Goal: Use online tool/utility: Utilize a website feature to perform a specific function

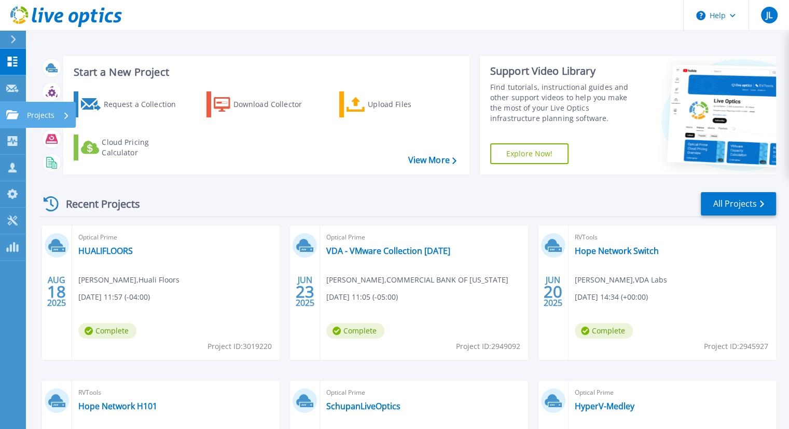
click at [11, 113] on icon at bounding box center [12, 114] width 12 height 9
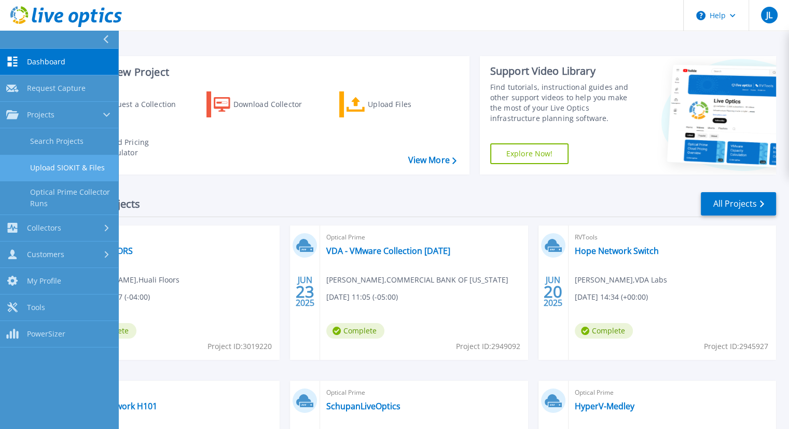
click at [49, 163] on link "Upload SIOKIT & Files" at bounding box center [59, 168] width 118 height 26
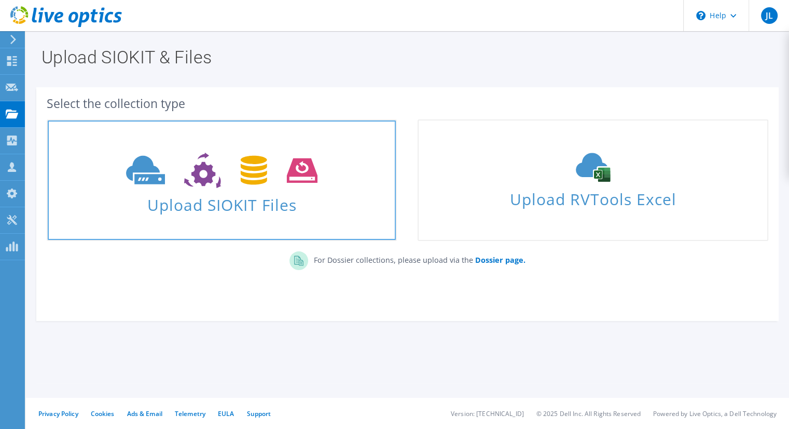
click at [264, 159] on use at bounding box center [221, 171] width 191 height 36
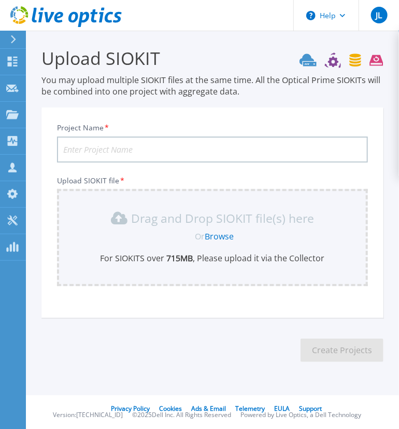
click at [199, 223] on p "Drag and Drop SIOKIT file(s) here" at bounding box center [223, 218] width 183 height 10
click at [218, 233] on link "Browse" at bounding box center [219, 235] width 29 height 11
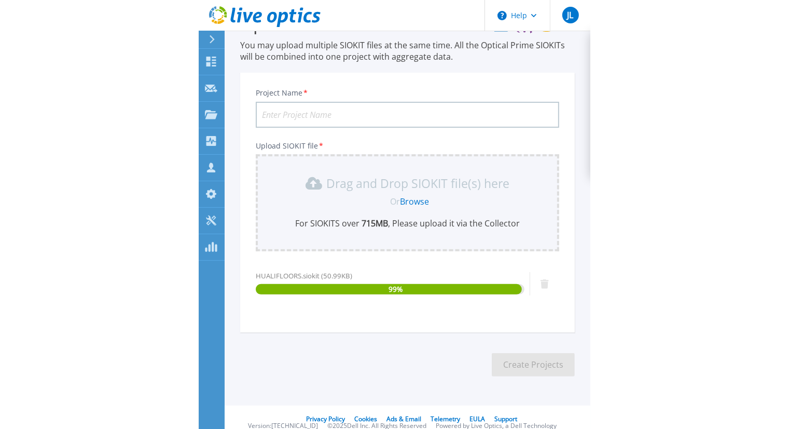
scroll to position [44, 0]
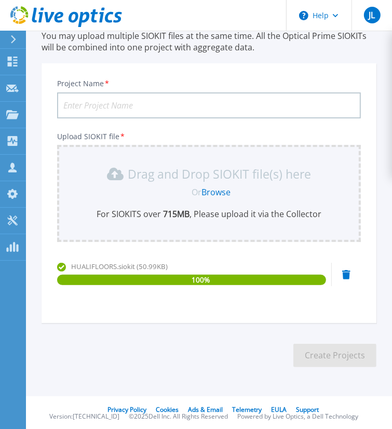
click at [165, 103] on input "Project Name *" at bounding box center [208, 105] width 303 height 26
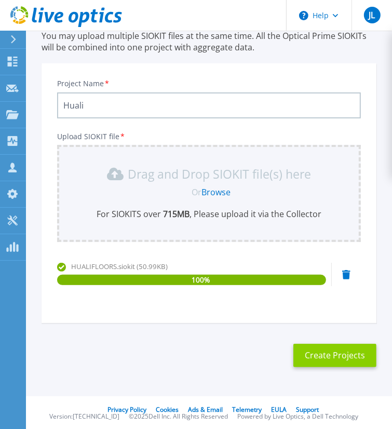
type input "Huali"
click at [341, 351] on button "Create Projects" at bounding box center [334, 354] width 83 height 23
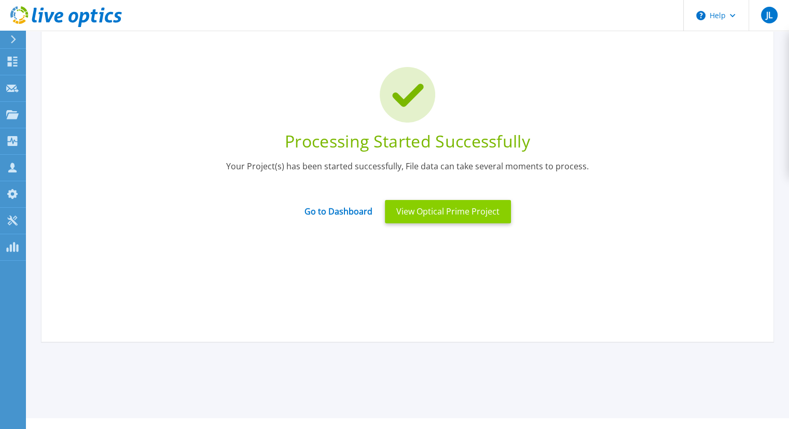
click at [426, 210] on button "View Optical Prime Project" at bounding box center [448, 211] width 126 height 23
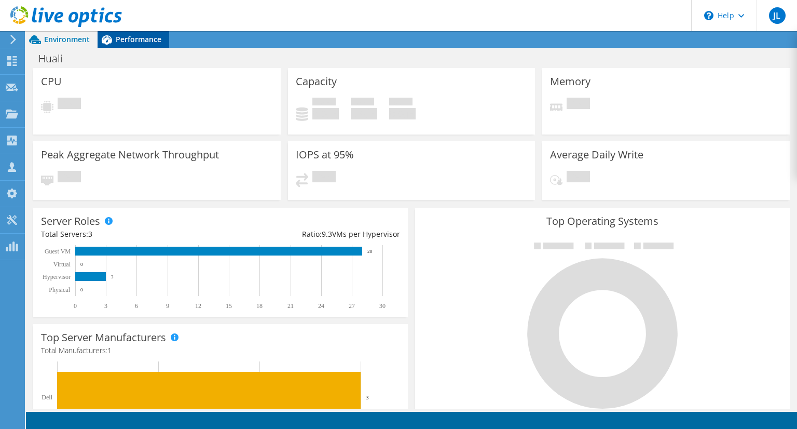
click at [121, 43] on span "Performance" at bounding box center [139, 39] width 46 height 10
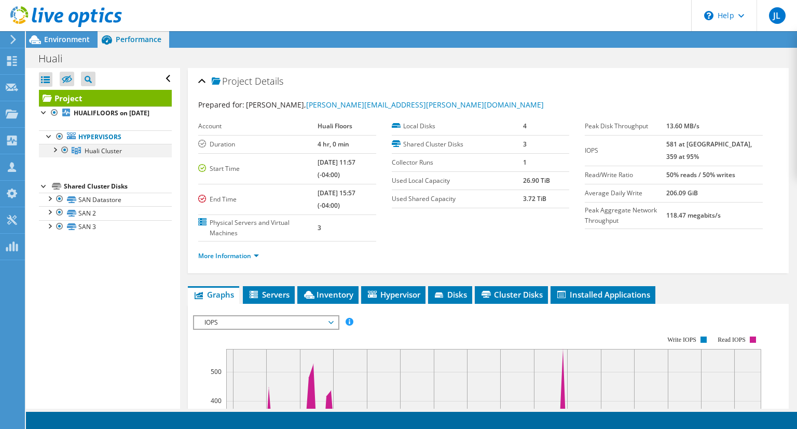
click at [53, 154] on div at bounding box center [54, 149] width 10 height 10
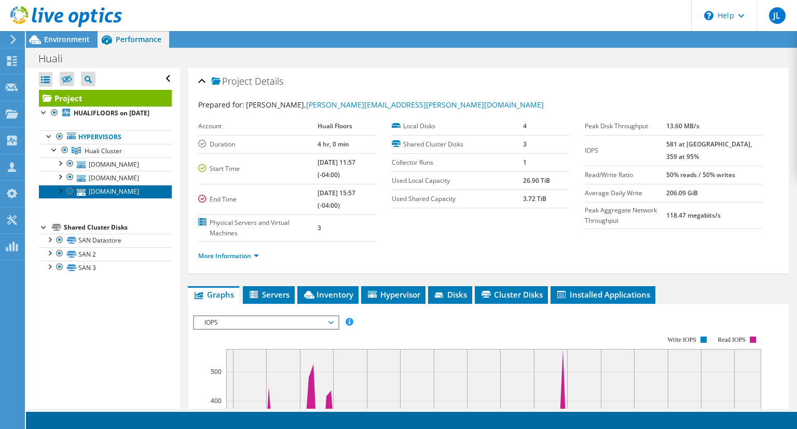
click at [102, 198] on link "esx01.hualifloorsusa.net" at bounding box center [105, 191] width 133 height 13
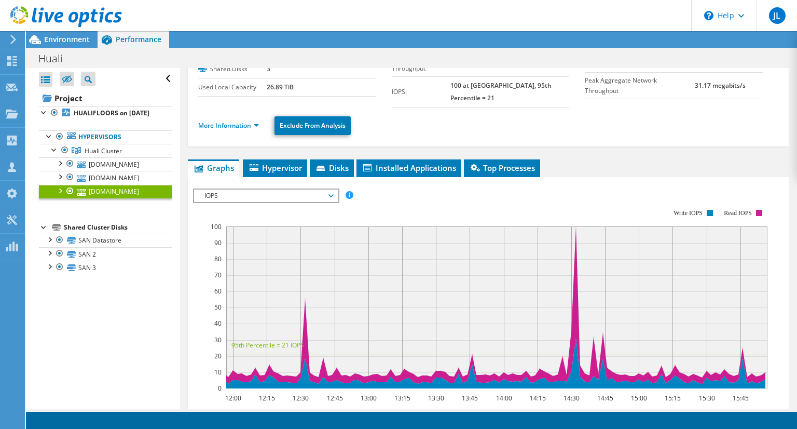
scroll to position [65, 0]
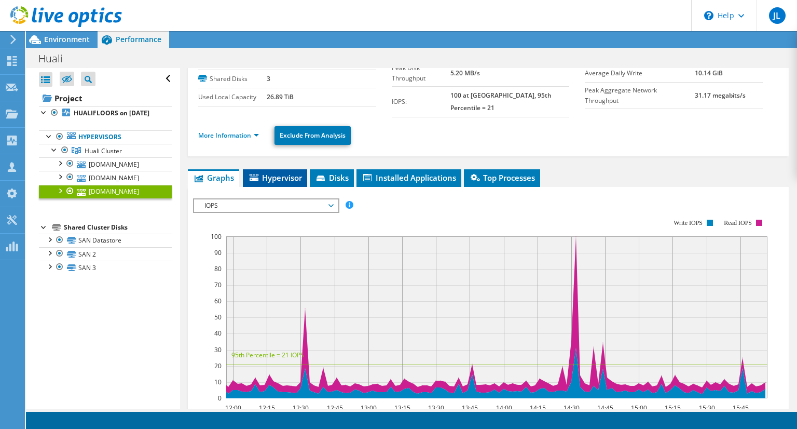
click at [282, 172] on span "Hypervisor" at bounding box center [275, 177] width 54 height 10
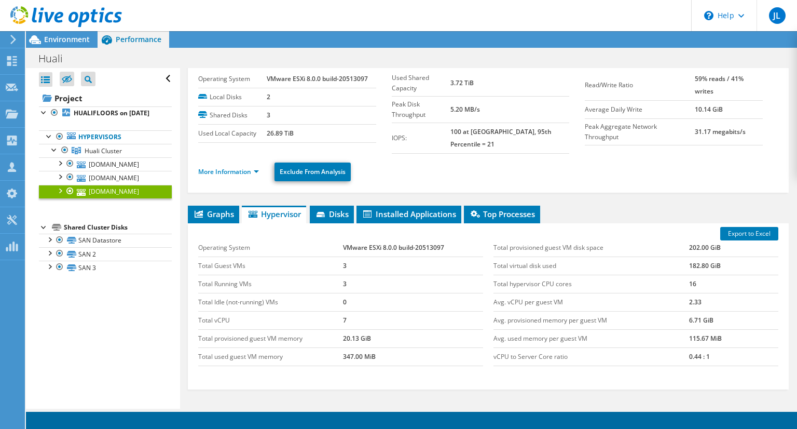
scroll to position [29, 0]
